Goal: Check status: Check status

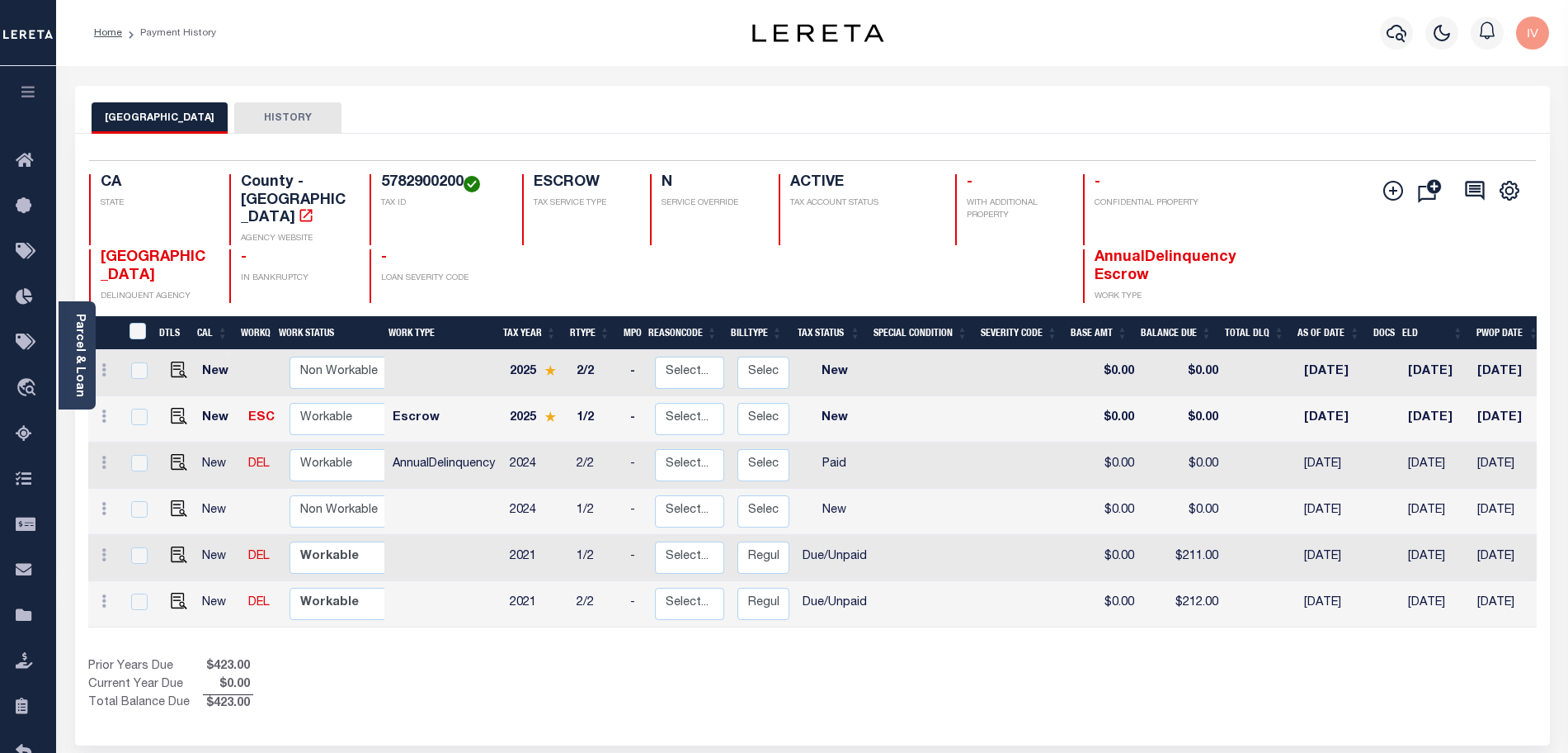
click at [597, 680] on div "Prior Years Due $423.00 Current Year Due $0.00 Total Balance Due $423.00" at bounding box center [450, 685] width 724 height 55
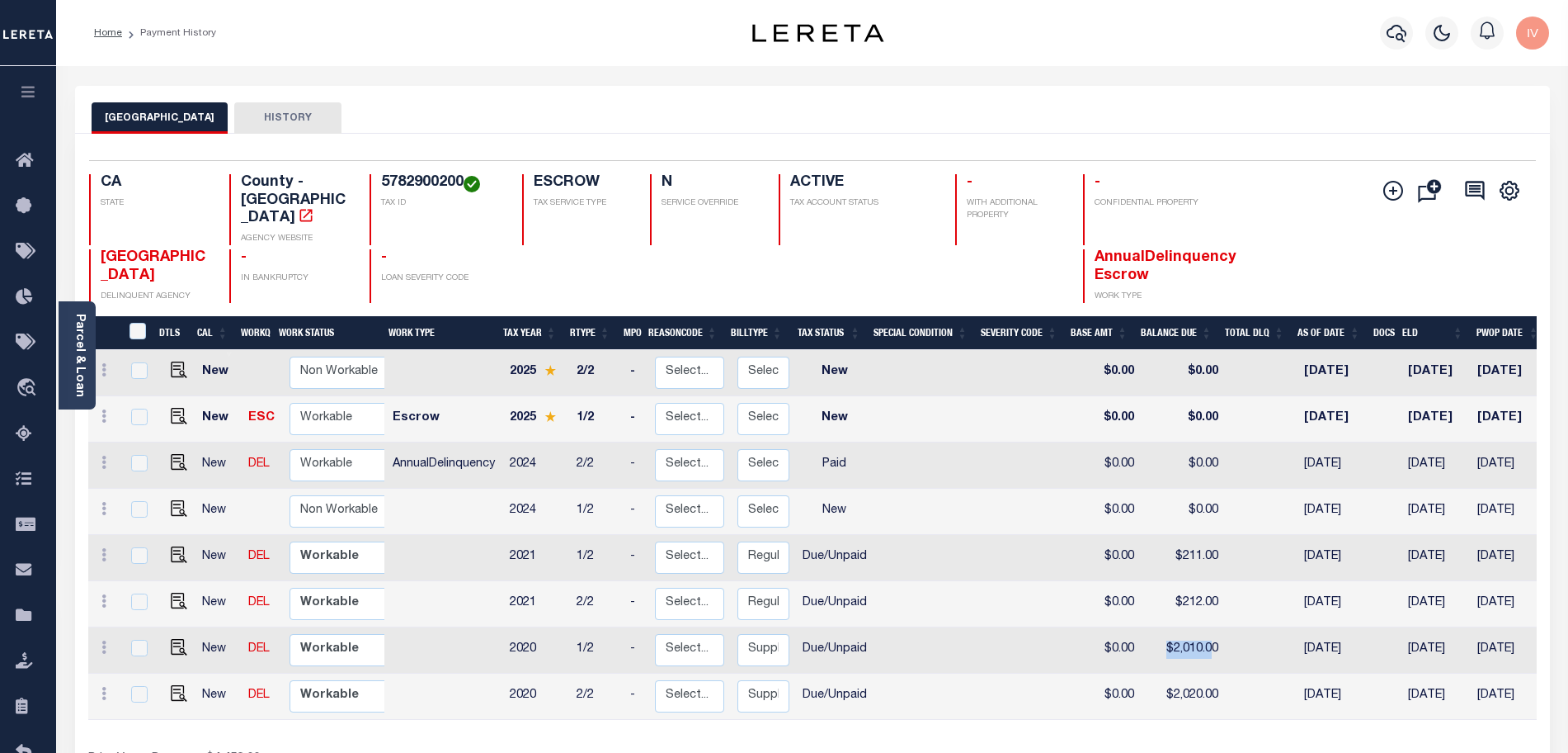
drag, startPoint x: 1150, startPoint y: 631, endPoint x: 1207, endPoint y: 628, distance: 57.1
click at [1207, 628] on td "$2,010.00" at bounding box center [1183, 650] width 85 height 46
checkbox input "true"
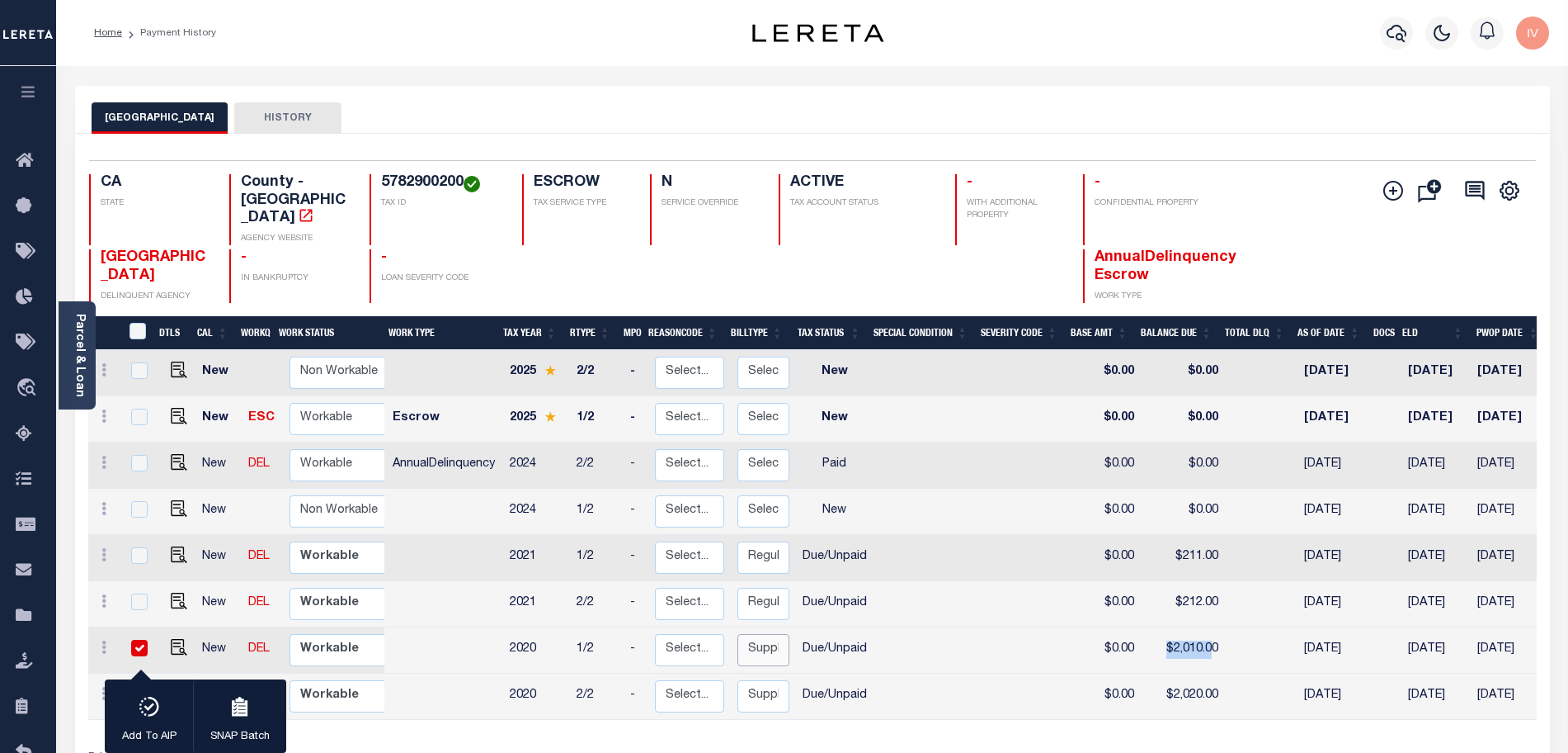
click at [758, 634] on select "Select... Regular Delinquent Supplemental Corrected/Adjusted Bill - Re-Report C…" at bounding box center [763, 650] width 52 height 32
checkbox input "false"
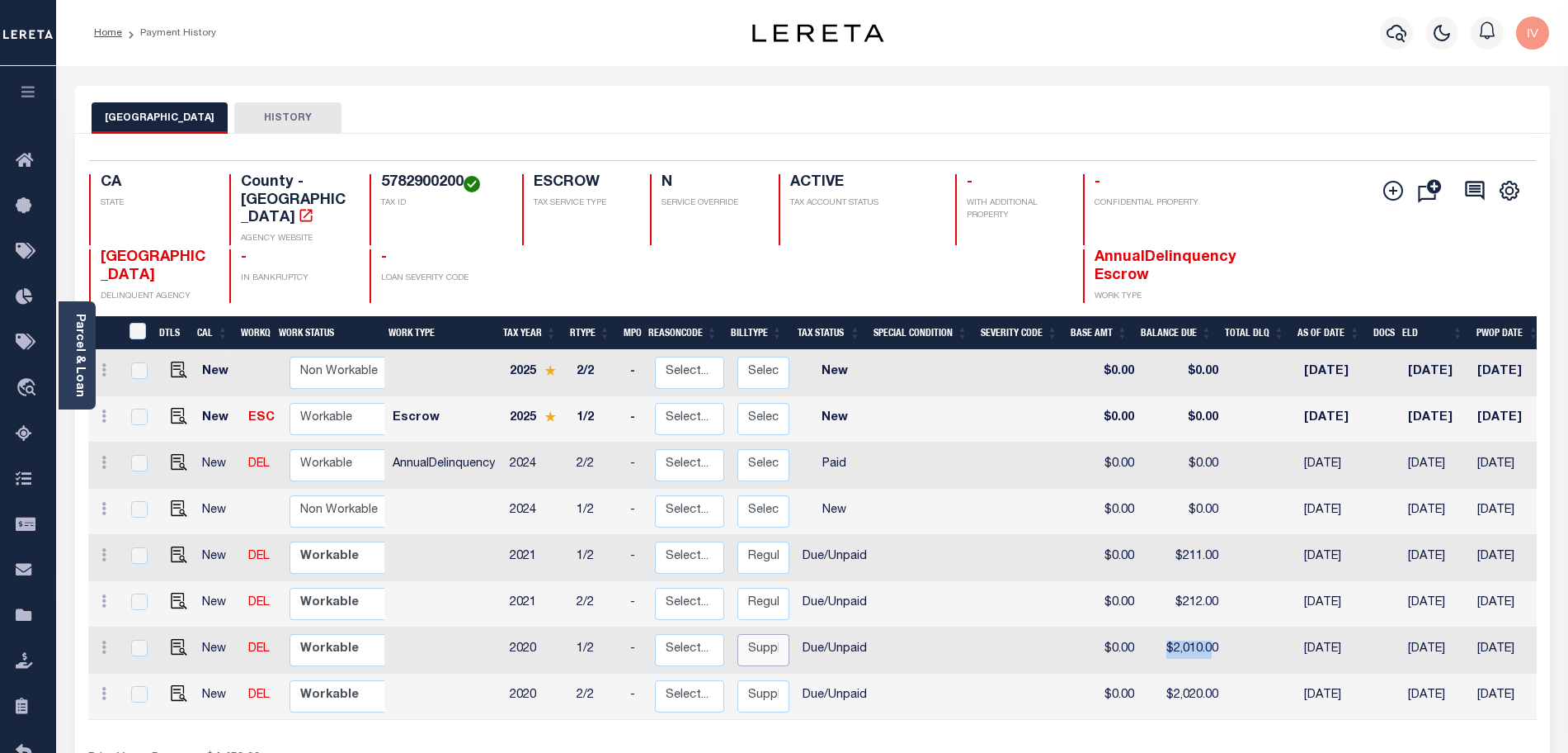
click at [758, 634] on select "Select... Regular Delinquent Supplemental Corrected/Adjusted Bill - Re-Report C…" at bounding box center [763, 650] width 52 height 32
checkbox input "true"
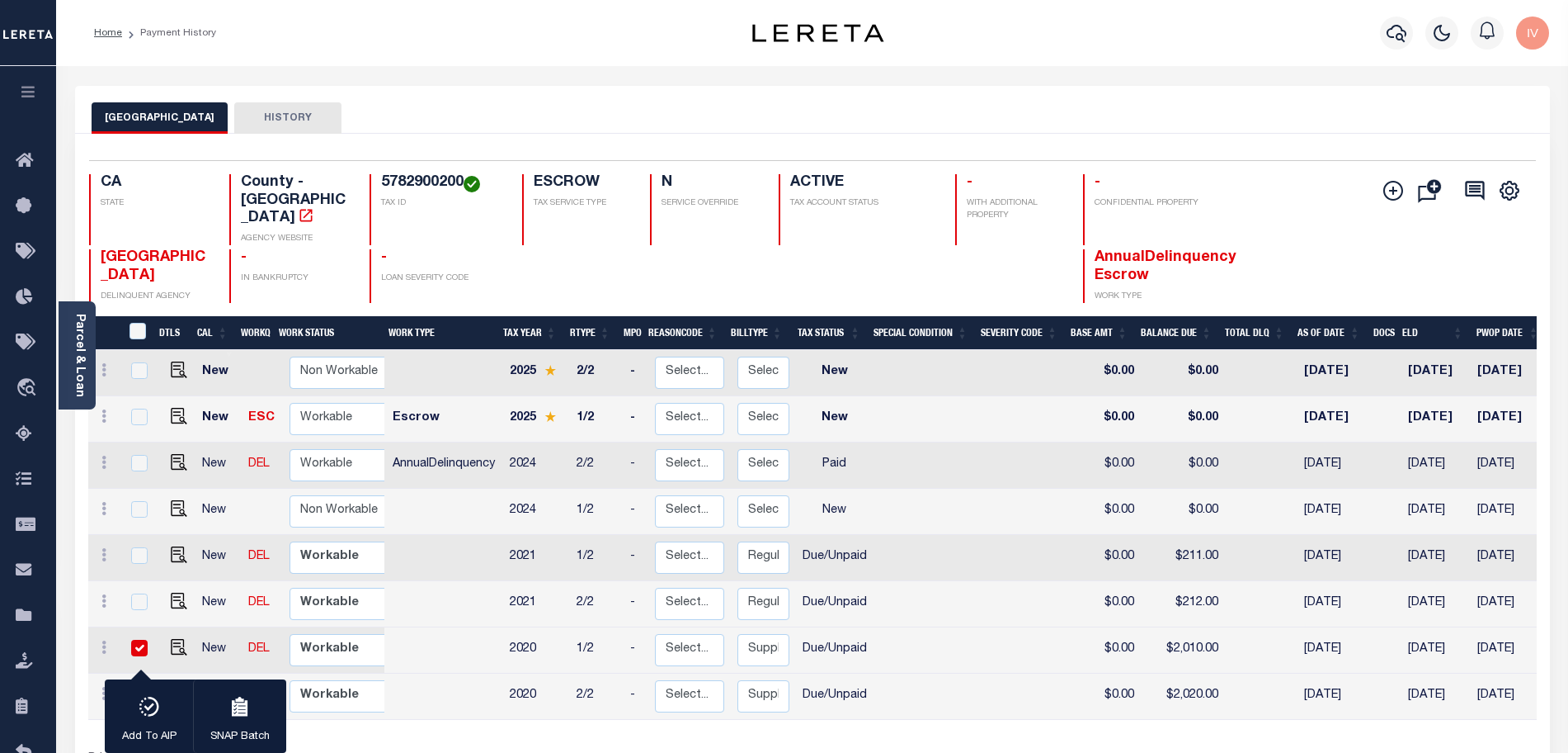
click at [819, 673] on td "Due/Unpaid" at bounding box center [834, 696] width 78 height 46
checkbox input "true"
